Goal: Check status: Check status

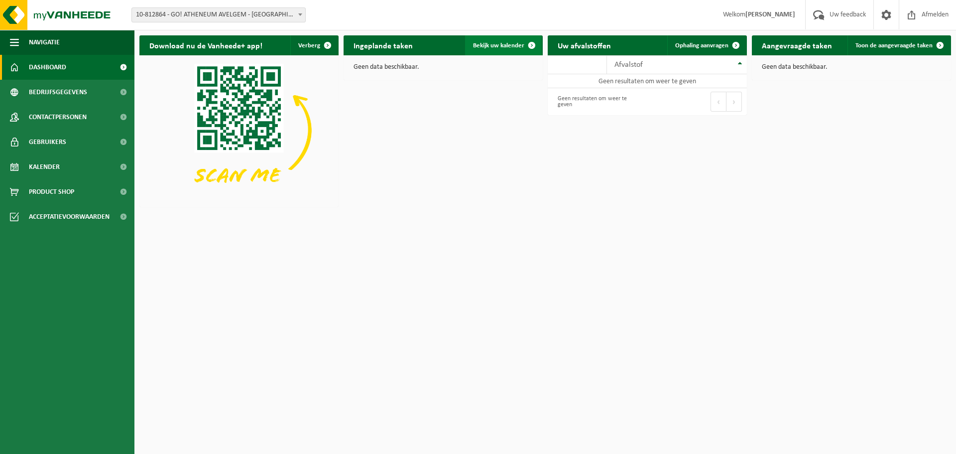
click at [489, 43] on span "Bekijk uw kalender" at bounding box center [498, 45] width 51 height 6
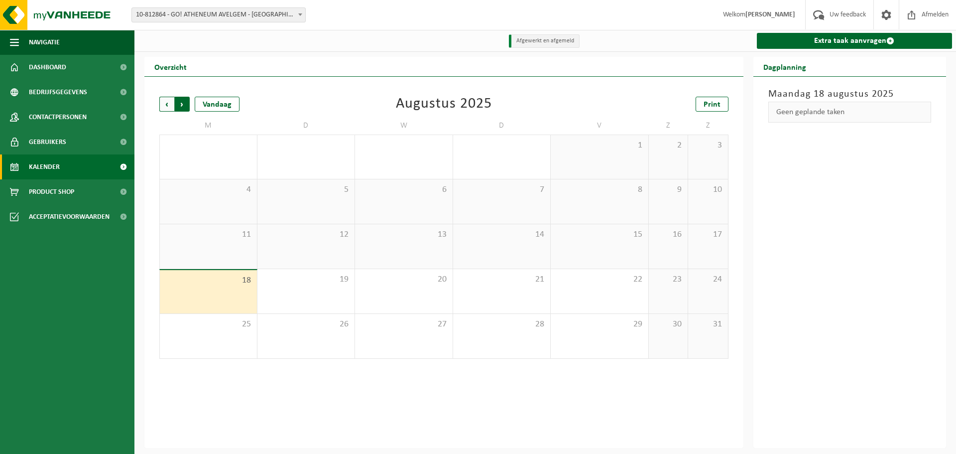
click at [165, 104] on span "Vorige" at bounding box center [166, 104] width 15 height 15
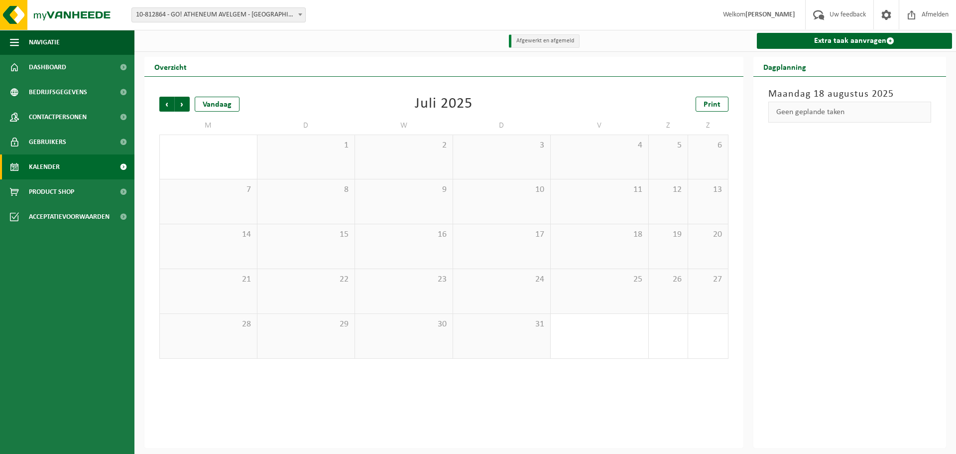
click at [165, 104] on span "Vorige" at bounding box center [166, 104] width 15 height 15
click at [185, 104] on span "Volgende" at bounding box center [182, 104] width 15 height 15
click at [52, 65] on span "Dashboard" at bounding box center [47, 67] width 37 height 25
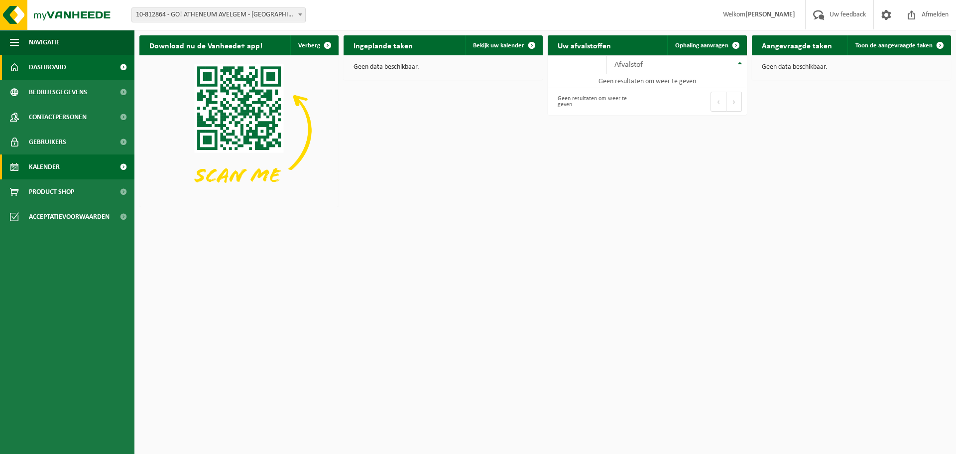
click at [48, 169] on span "Kalender" at bounding box center [44, 166] width 31 height 25
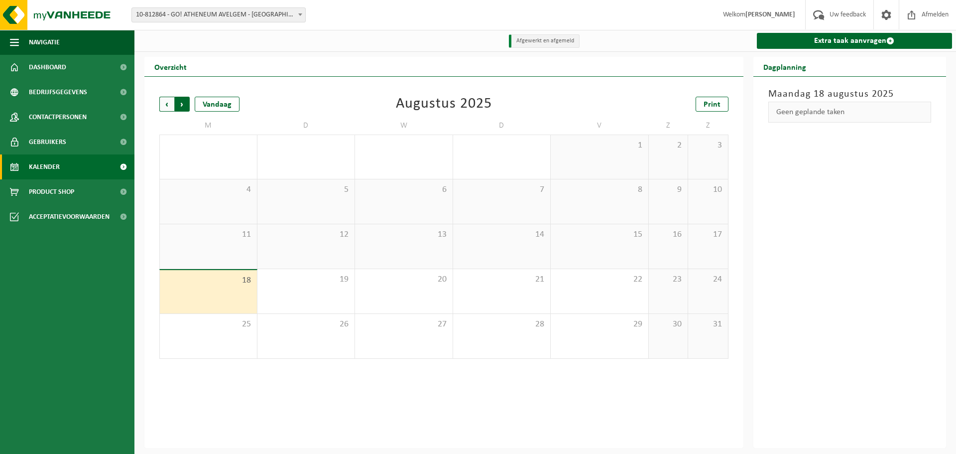
click at [165, 107] on span "Vorige" at bounding box center [166, 104] width 15 height 15
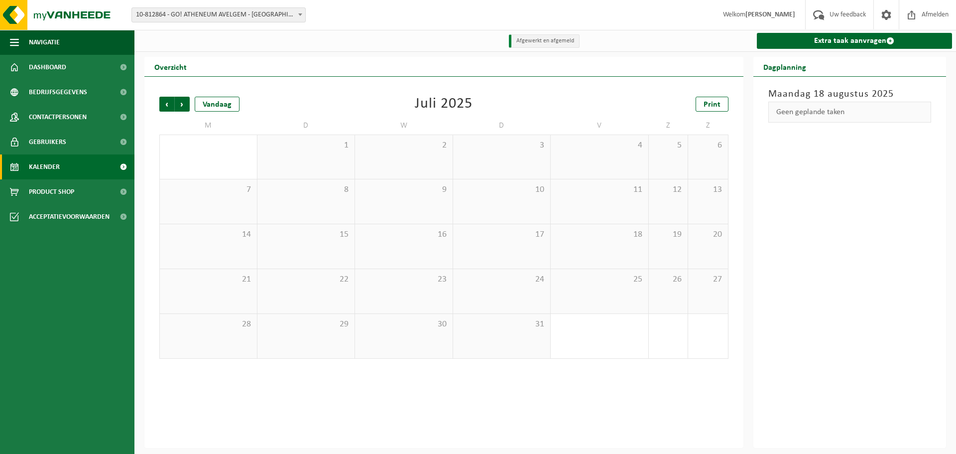
click at [165, 107] on span "Vorige" at bounding box center [166, 104] width 15 height 15
click at [185, 105] on span "Volgende" at bounding box center [182, 104] width 15 height 15
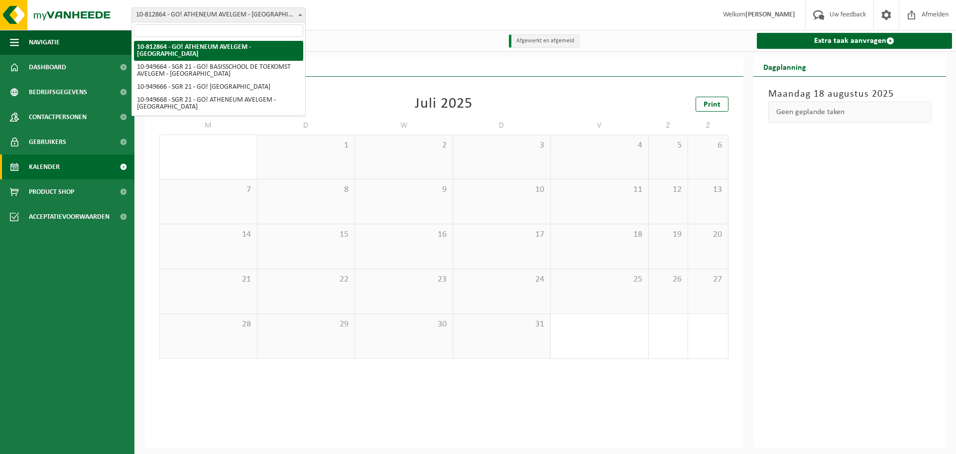
click at [302, 11] on span at bounding box center [300, 14] width 10 height 13
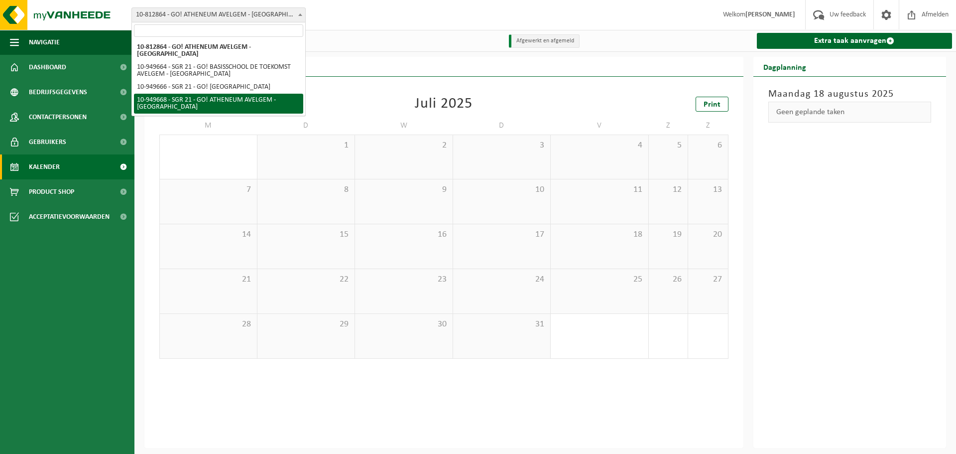
select select "143233"
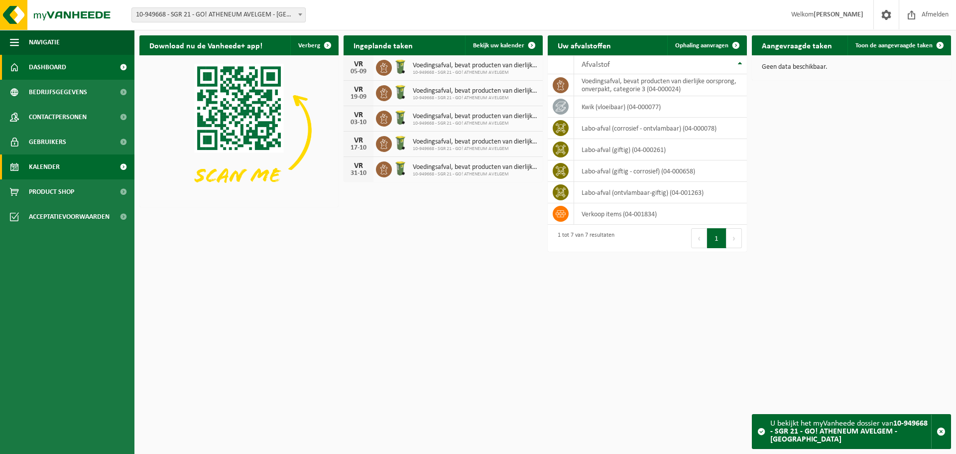
click at [49, 166] on span "Kalender" at bounding box center [44, 166] width 31 height 25
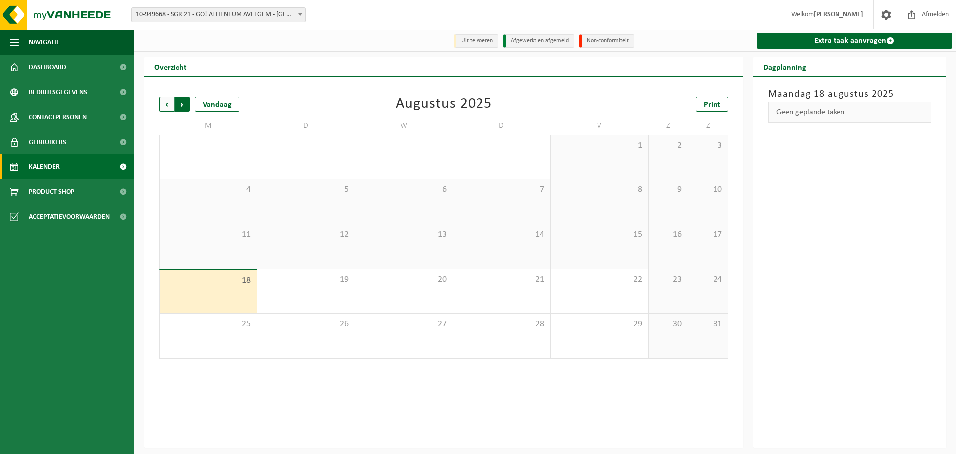
click at [166, 107] on span "Vorige" at bounding box center [166, 104] width 15 height 15
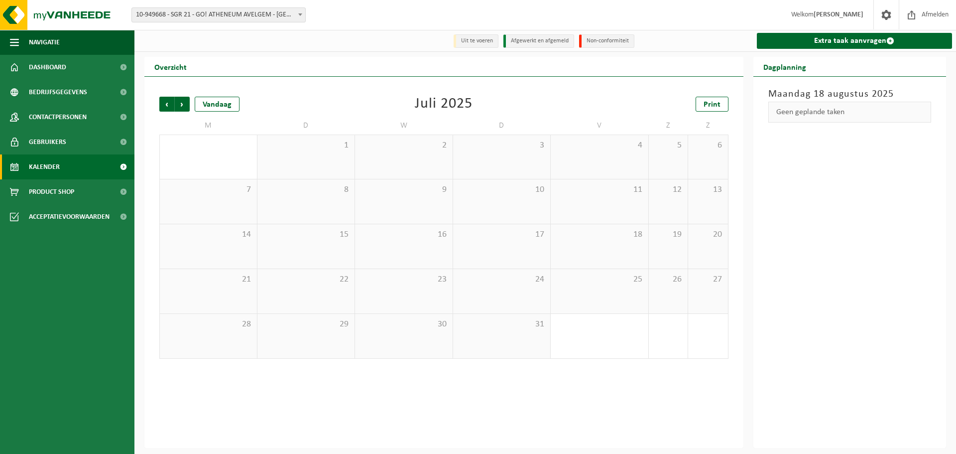
click at [166, 107] on span "Vorige" at bounding box center [166, 104] width 15 height 15
click at [638, 257] on div "1" at bounding box center [637, 256] width 12 height 13
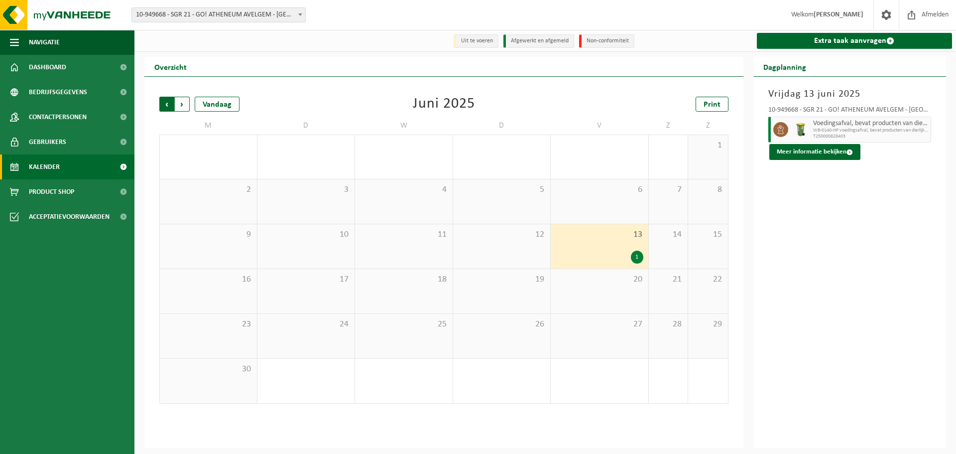
click at [183, 105] on span "Volgende" at bounding box center [182, 104] width 15 height 15
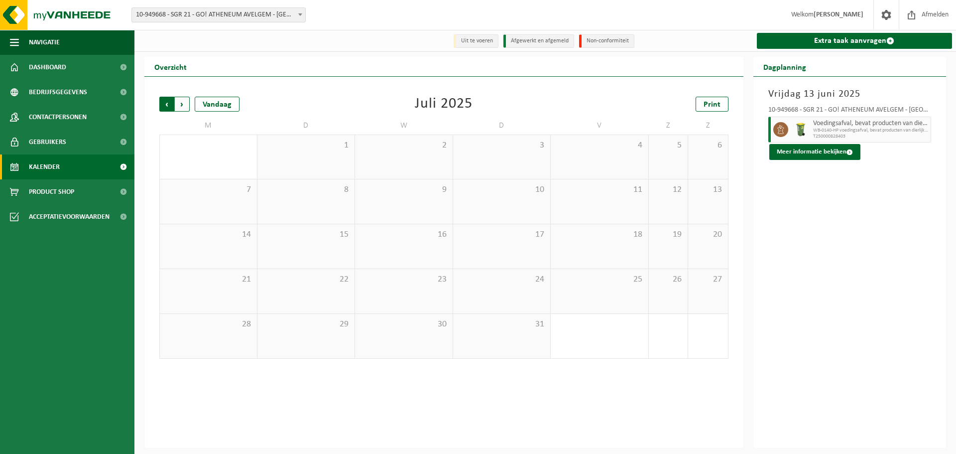
click at [184, 105] on span "Volgende" at bounding box center [182, 104] width 15 height 15
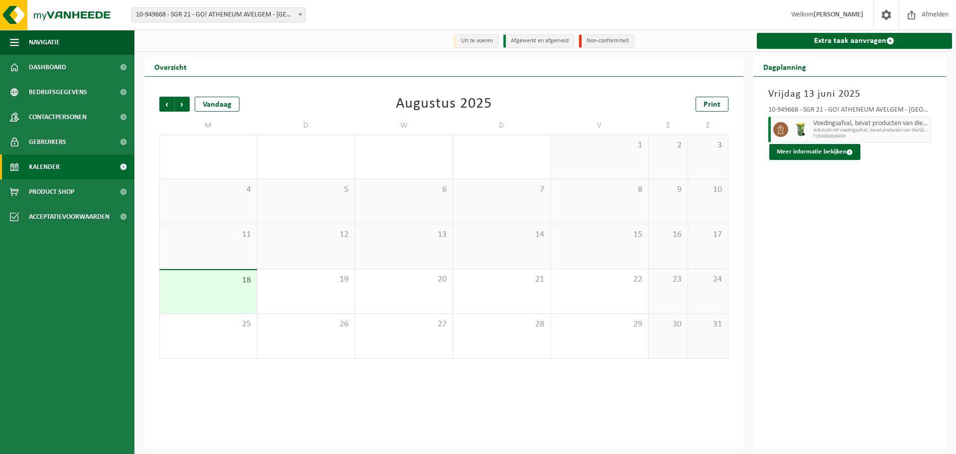
click at [296, 17] on span at bounding box center [300, 14] width 10 height 13
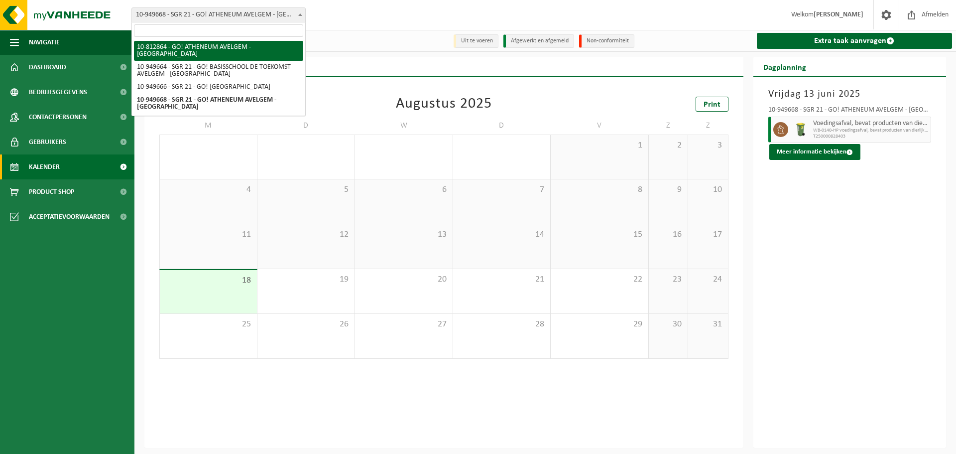
select select "126839"
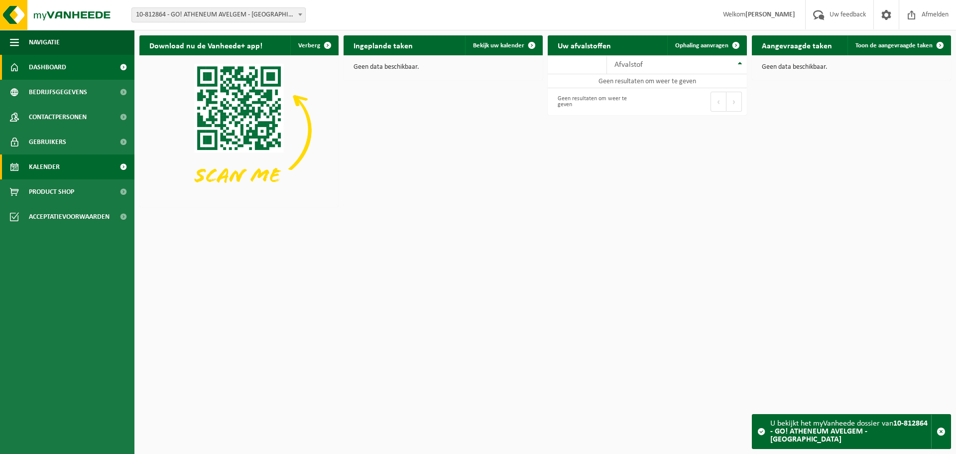
click at [52, 165] on span "Kalender" at bounding box center [44, 166] width 31 height 25
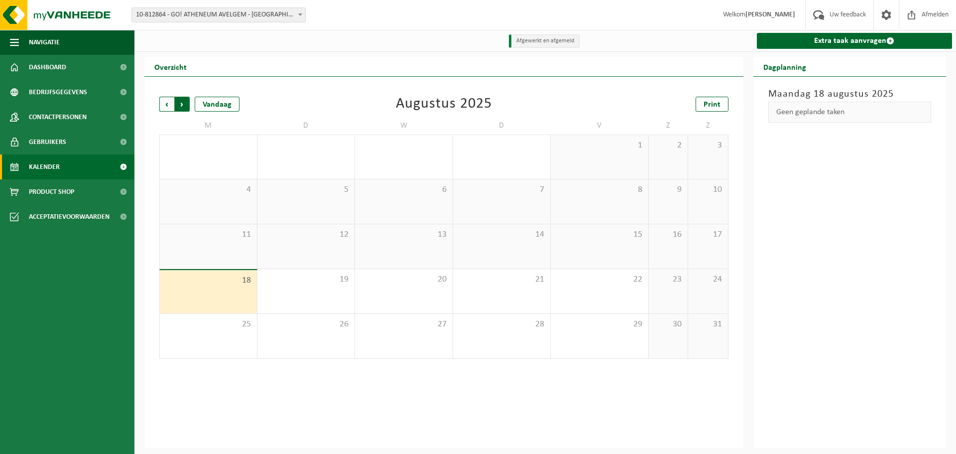
click at [169, 105] on span "Vorige" at bounding box center [166, 104] width 15 height 15
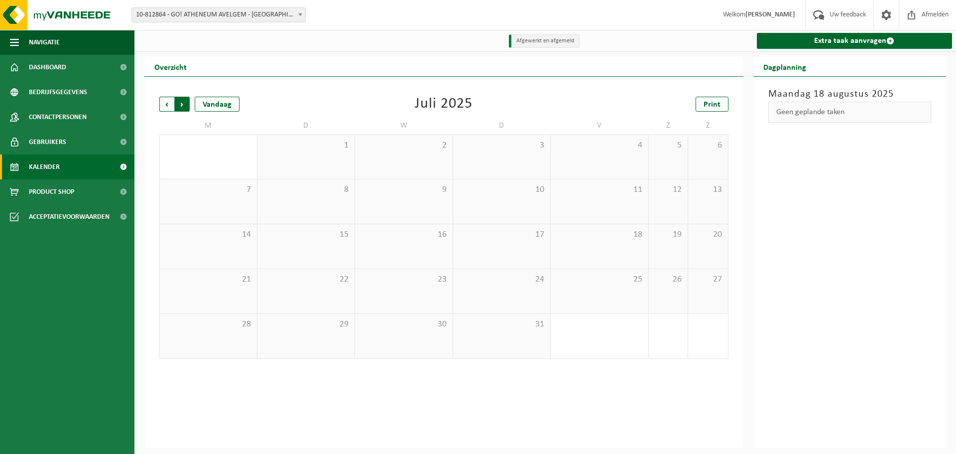
click at [168, 106] on span "Vorige" at bounding box center [166, 104] width 15 height 15
click at [169, 105] on span "Vorige" at bounding box center [166, 104] width 15 height 15
click at [292, 13] on span "10-812864 - GO! ATHENEUM AVELGEM - [GEOGRAPHIC_DATA]" at bounding box center [218, 15] width 173 height 14
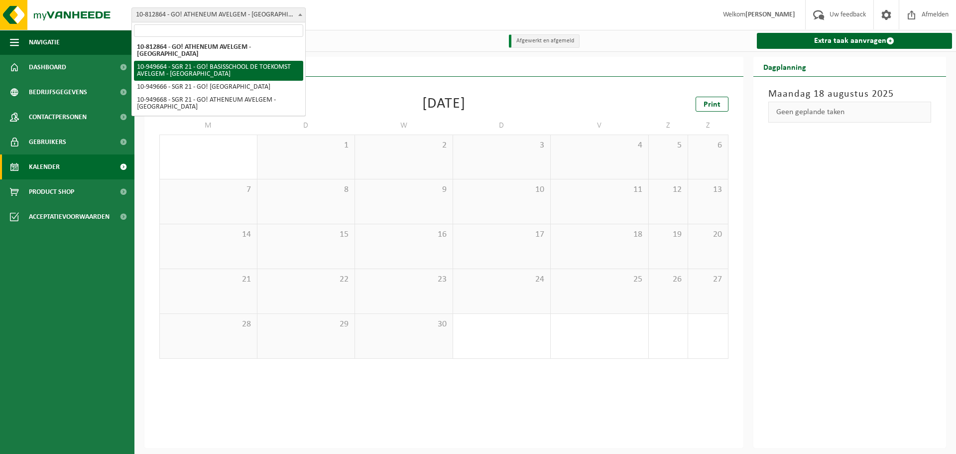
select select "143231"
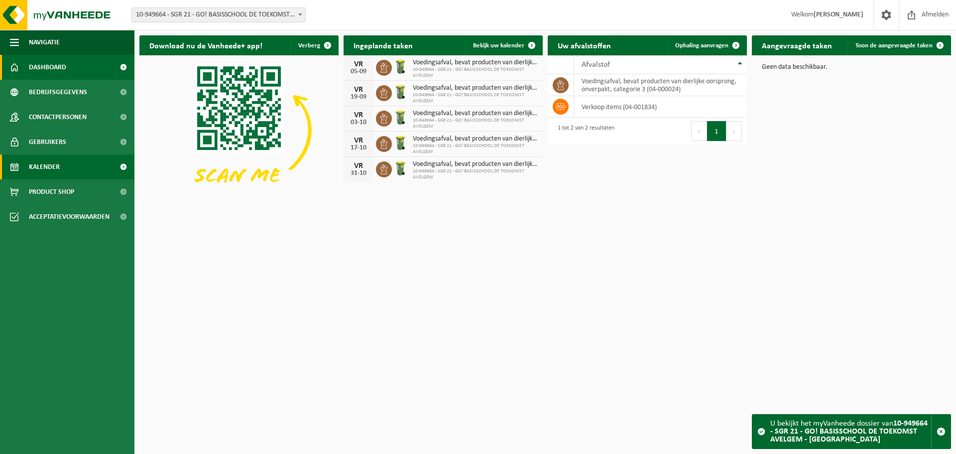
click at [52, 165] on span "Kalender" at bounding box center [44, 166] width 31 height 25
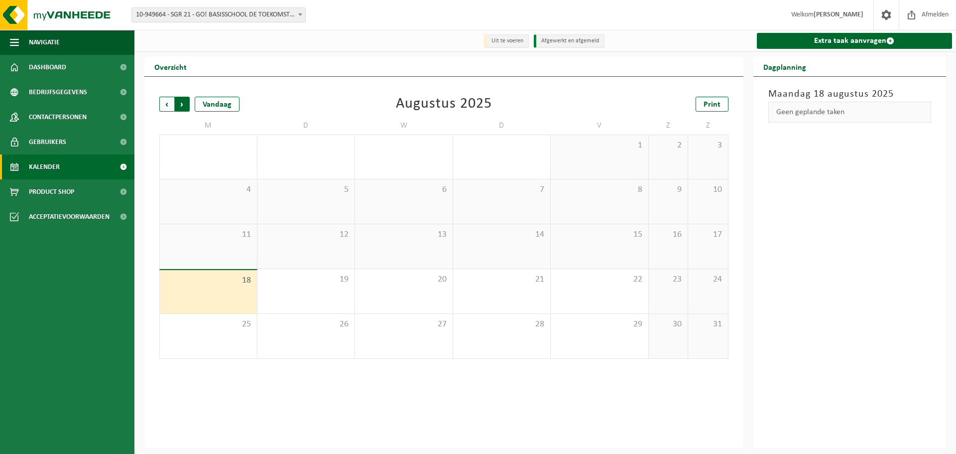
click at [166, 107] on span "Vorige" at bounding box center [166, 104] width 15 height 15
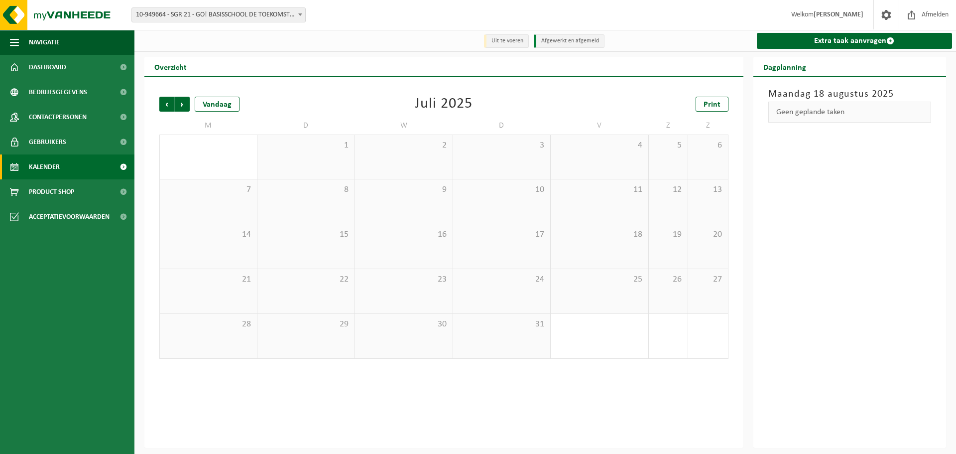
click at [166, 107] on span "Vorige" at bounding box center [166, 104] width 15 height 15
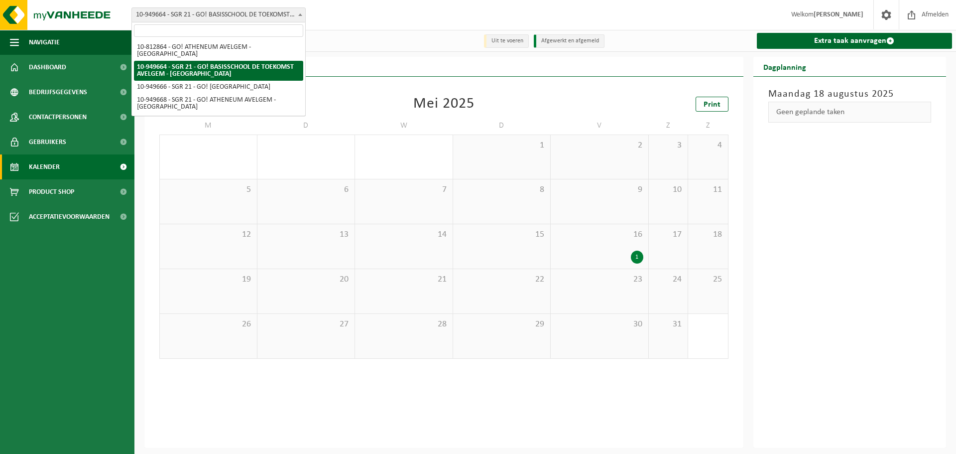
click at [286, 12] on span "10-949664 - SGR 21 - GO! BASISSCHOOL DE TOEKOMST AVELGEM - [GEOGRAPHIC_DATA]" at bounding box center [218, 15] width 173 height 14
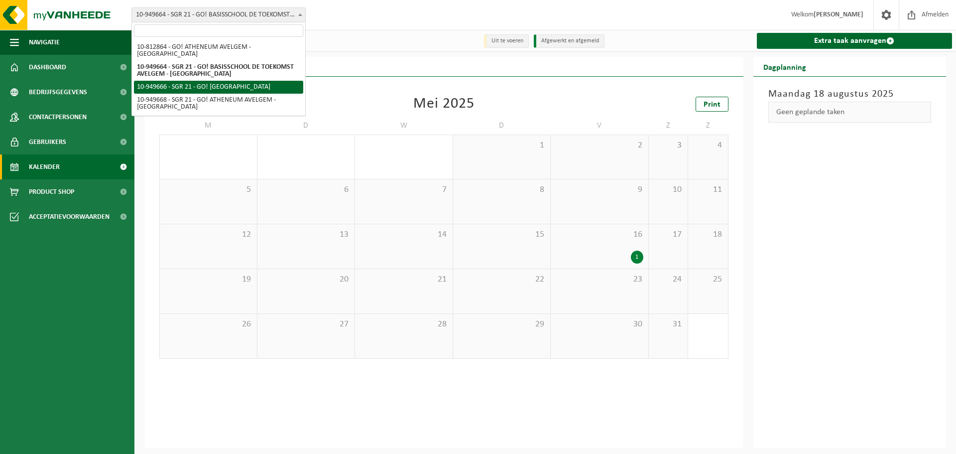
select select "143232"
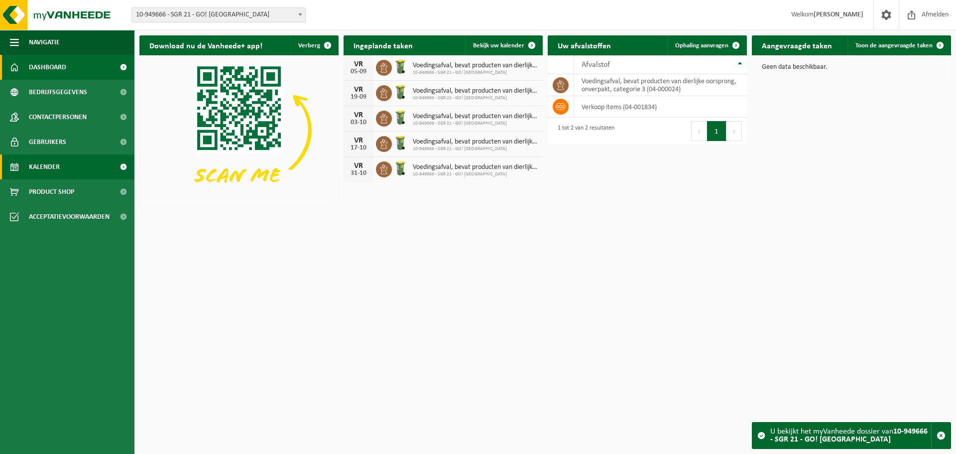
click at [52, 161] on span "Kalender" at bounding box center [44, 166] width 31 height 25
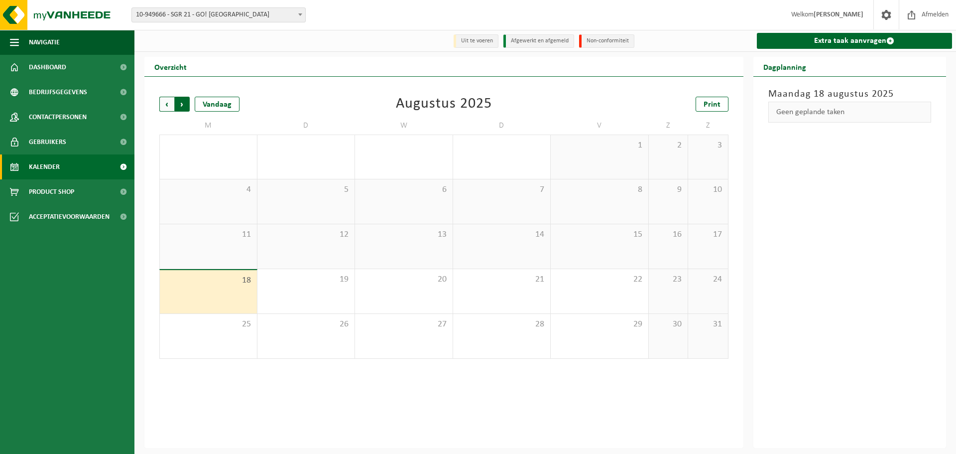
click at [166, 106] on span "Vorige" at bounding box center [166, 104] width 15 height 15
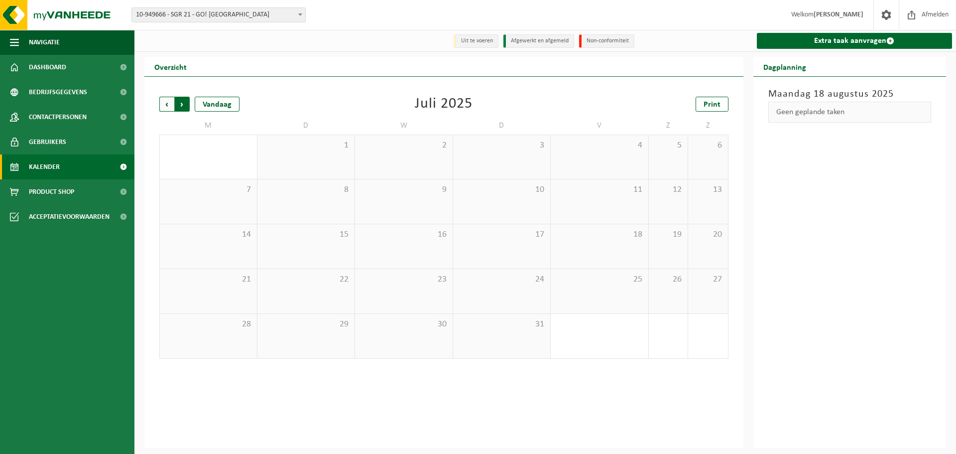
click at [166, 105] on span "Vorige" at bounding box center [166, 104] width 15 height 15
click at [166, 106] on span "Vorige" at bounding box center [166, 104] width 15 height 15
click at [65, 167] on link "Kalender" at bounding box center [67, 166] width 134 height 25
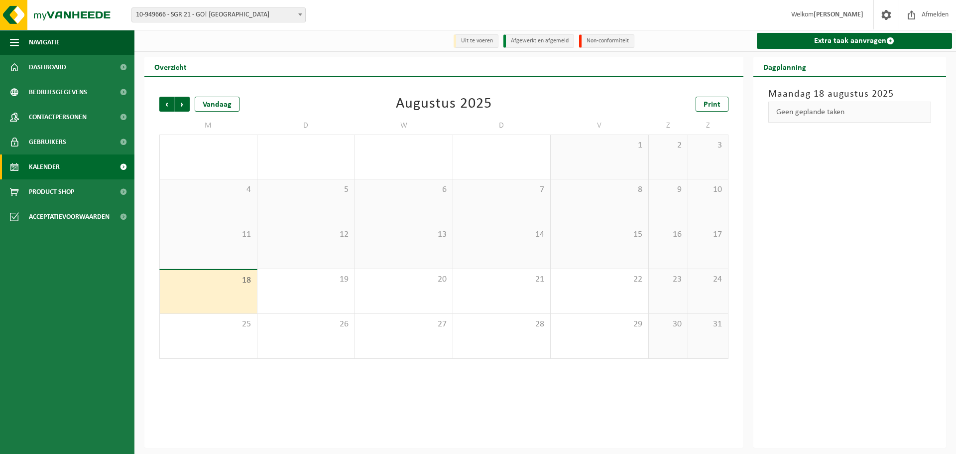
click at [293, 18] on span "10-949666 - SGR 21 - GO! [GEOGRAPHIC_DATA]" at bounding box center [218, 15] width 173 height 14
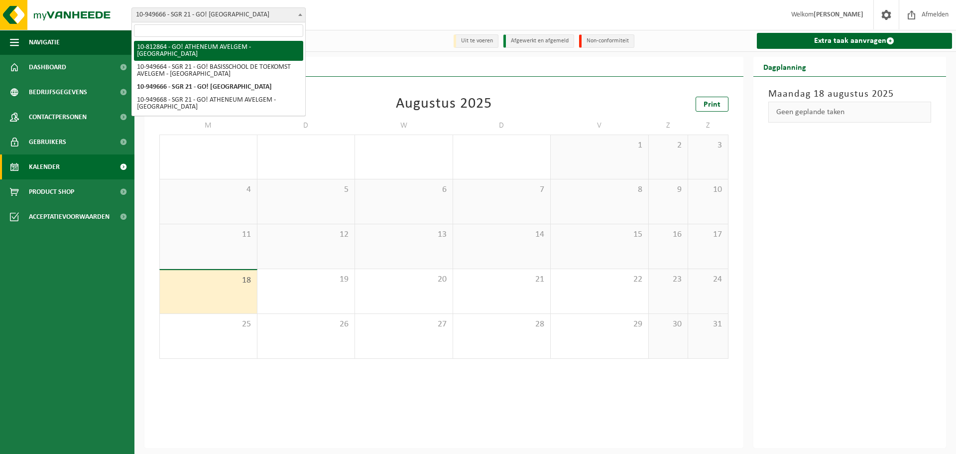
select select "126839"
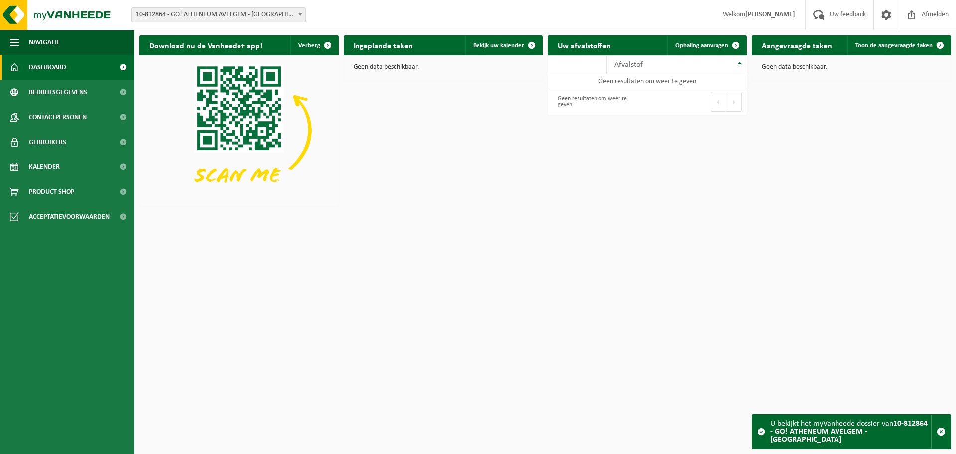
click at [83, 66] on link "Dashboard" at bounding box center [67, 67] width 134 height 25
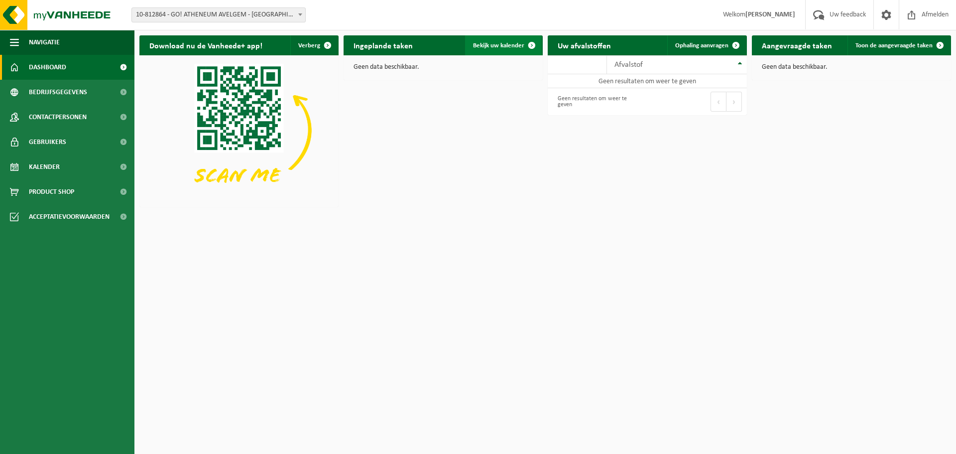
click at [529, 45] on span at bounding box center [532, 45] width 20 height 20
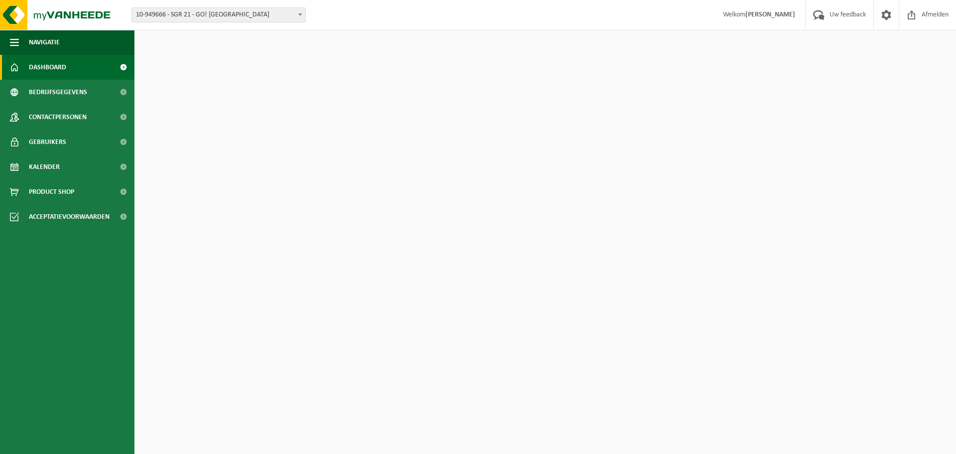
select select "143232"
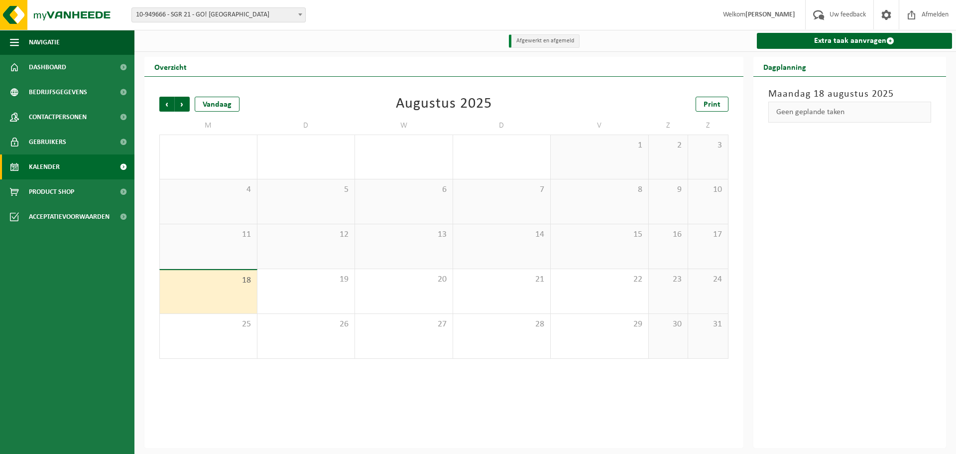
select select "143232"
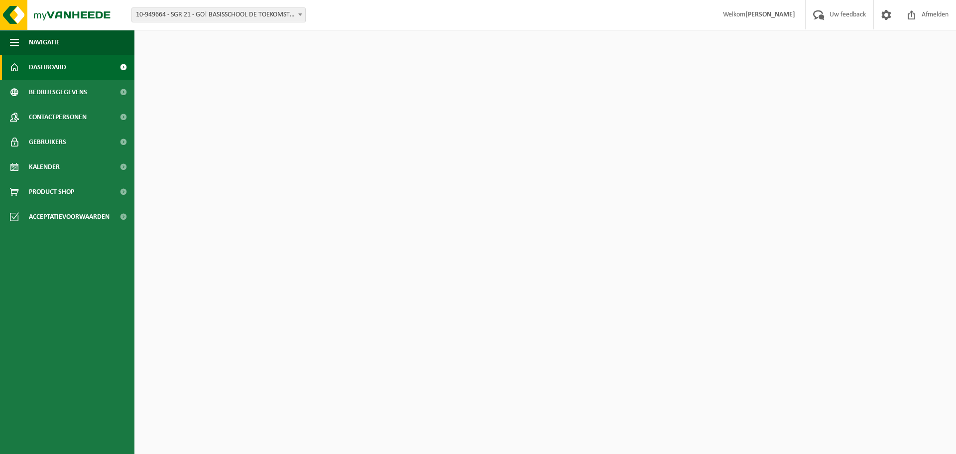
select select "143231"
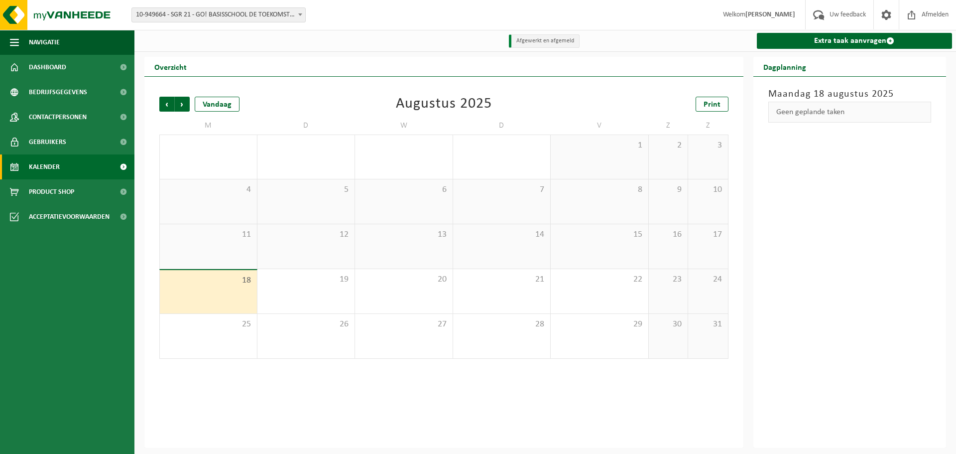
select select "143231"
